Goal: Information Seeking & Learning: Find contact information

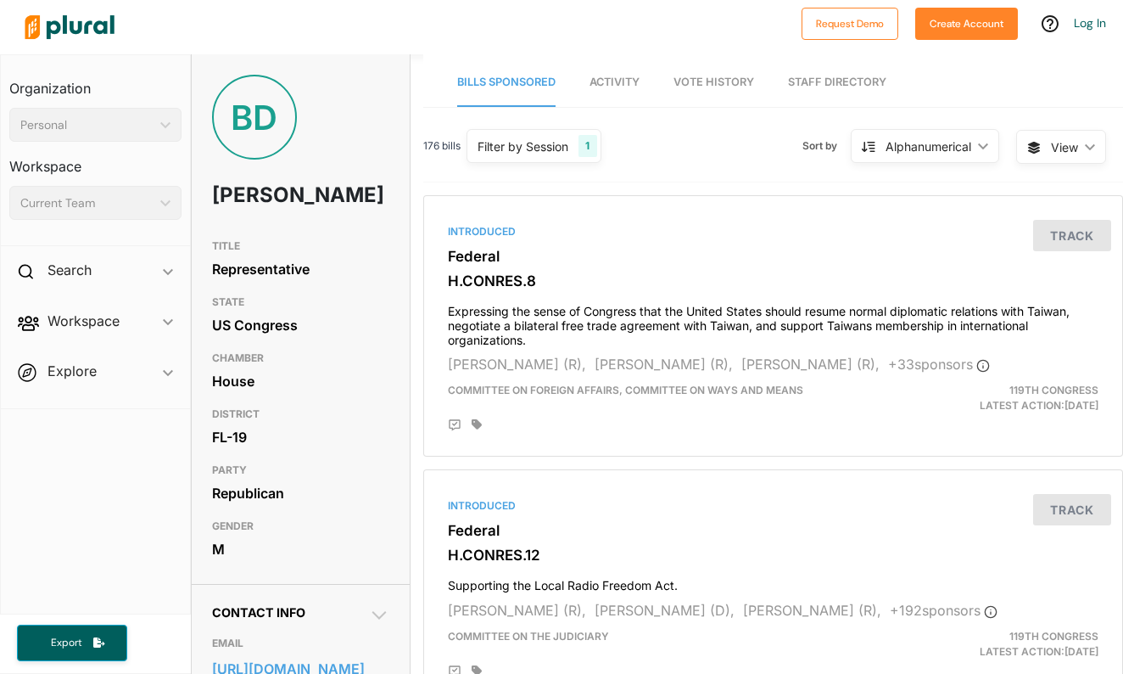
click at [380, 625] on icon at bounding box center [379, 615] width 20 height 20
click at [380, 623] on icon at bounding box center [379, 615] width 8 height 14
click at [380, 625] on icon at bounding box center [379, 615] width 20 height 20
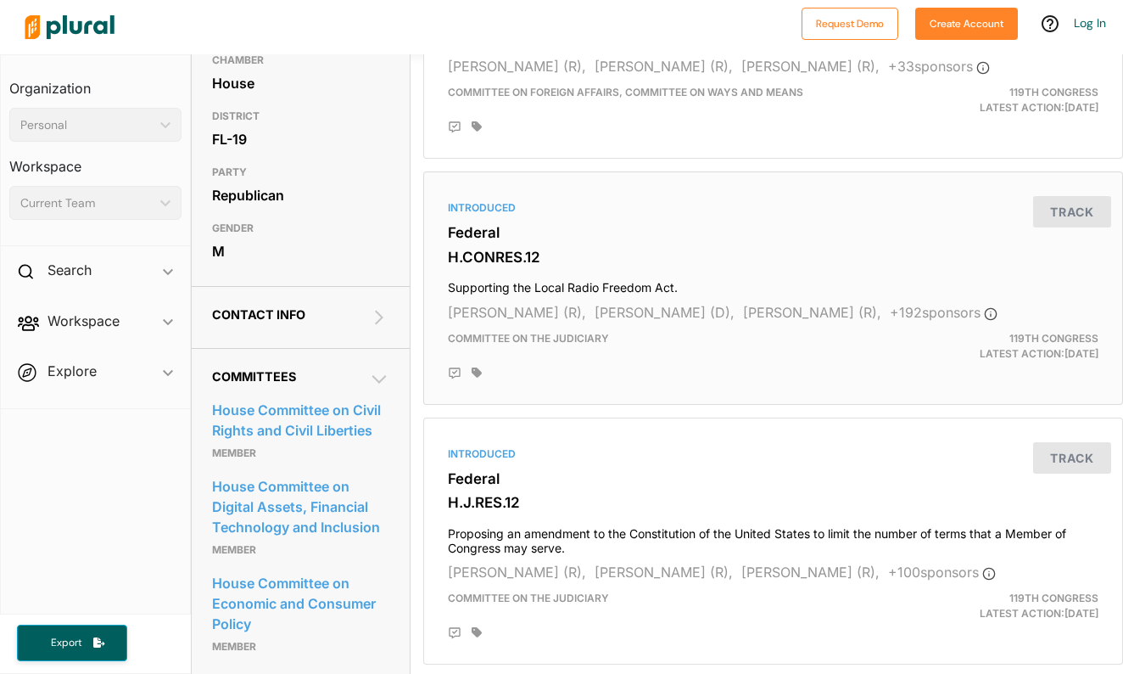
scroll to position [303, 0]
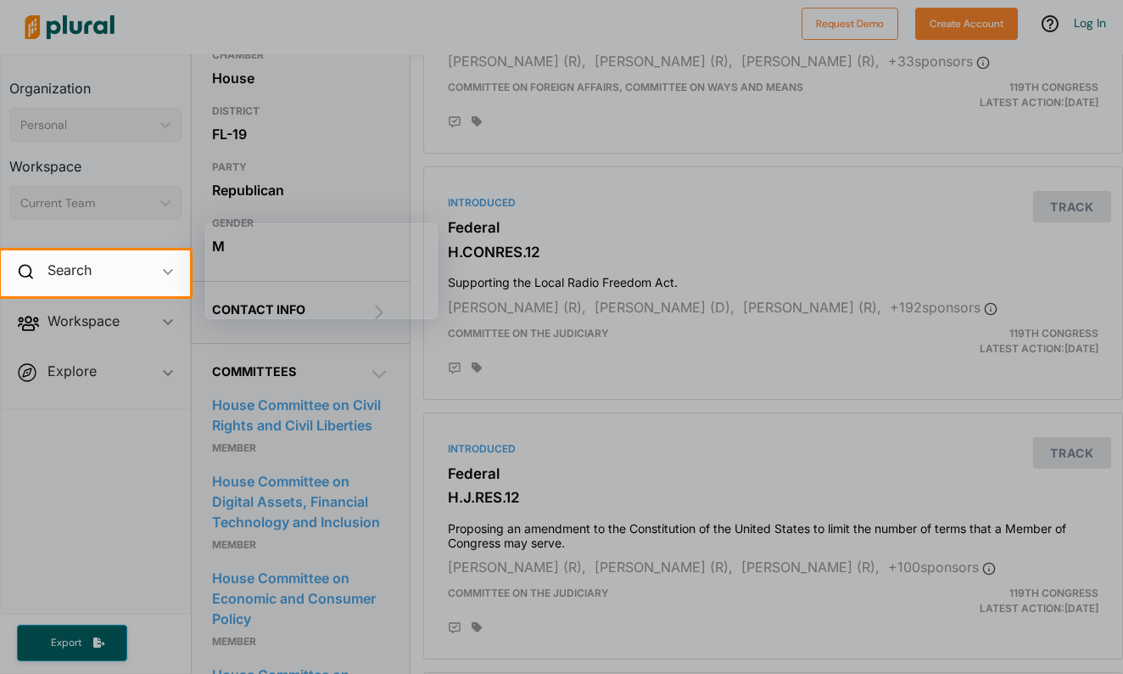
drag, startPoint x: 433, startPoint y: 468, endPoint x: 427, endPoint y: 423, distance: 45.4
click at [427, 423] on div at bounding box center [561, 485] width 1123 height 378
click at [376, 339] on div at bounding box center [561, 485] width 1123 height 378
click at [358, 176] on div at bounding box center [561, 125] width 1123 height 250
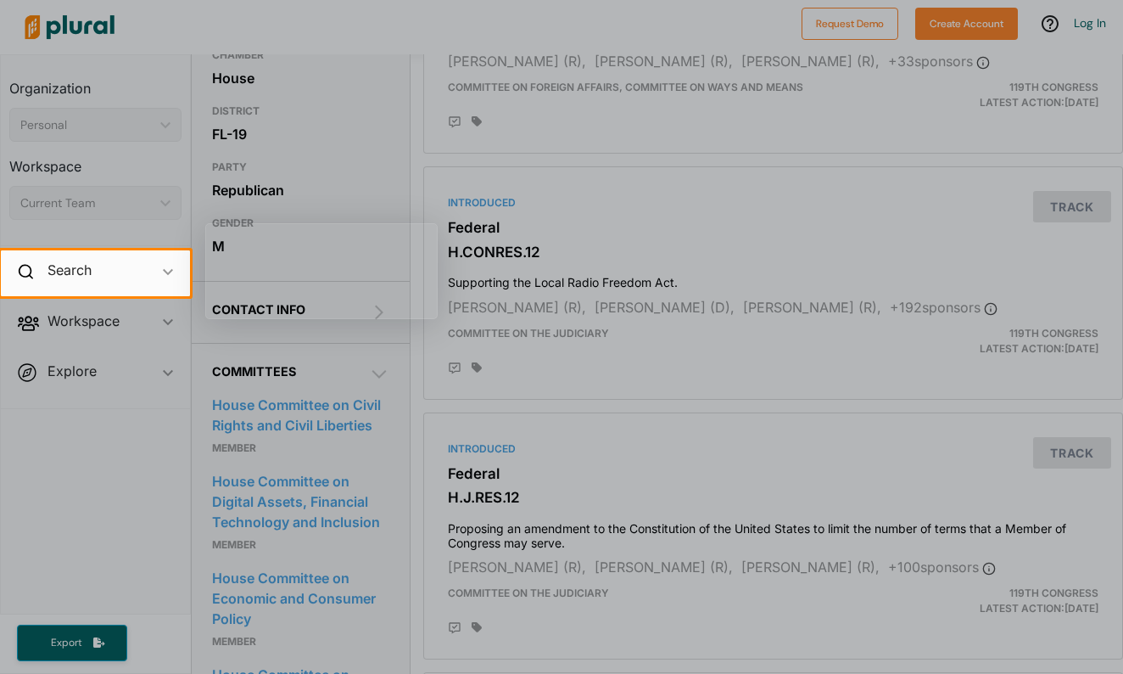
drag, startPoint x: 194, startPoint y: 11, endPoint x: 187, endPoint y: 2, distance: 12.1
click at [192, 7] on div at bounding box center [561, 125] width 1123 height 250
